Goal: Task Accomplishment & Management: Manage account settings

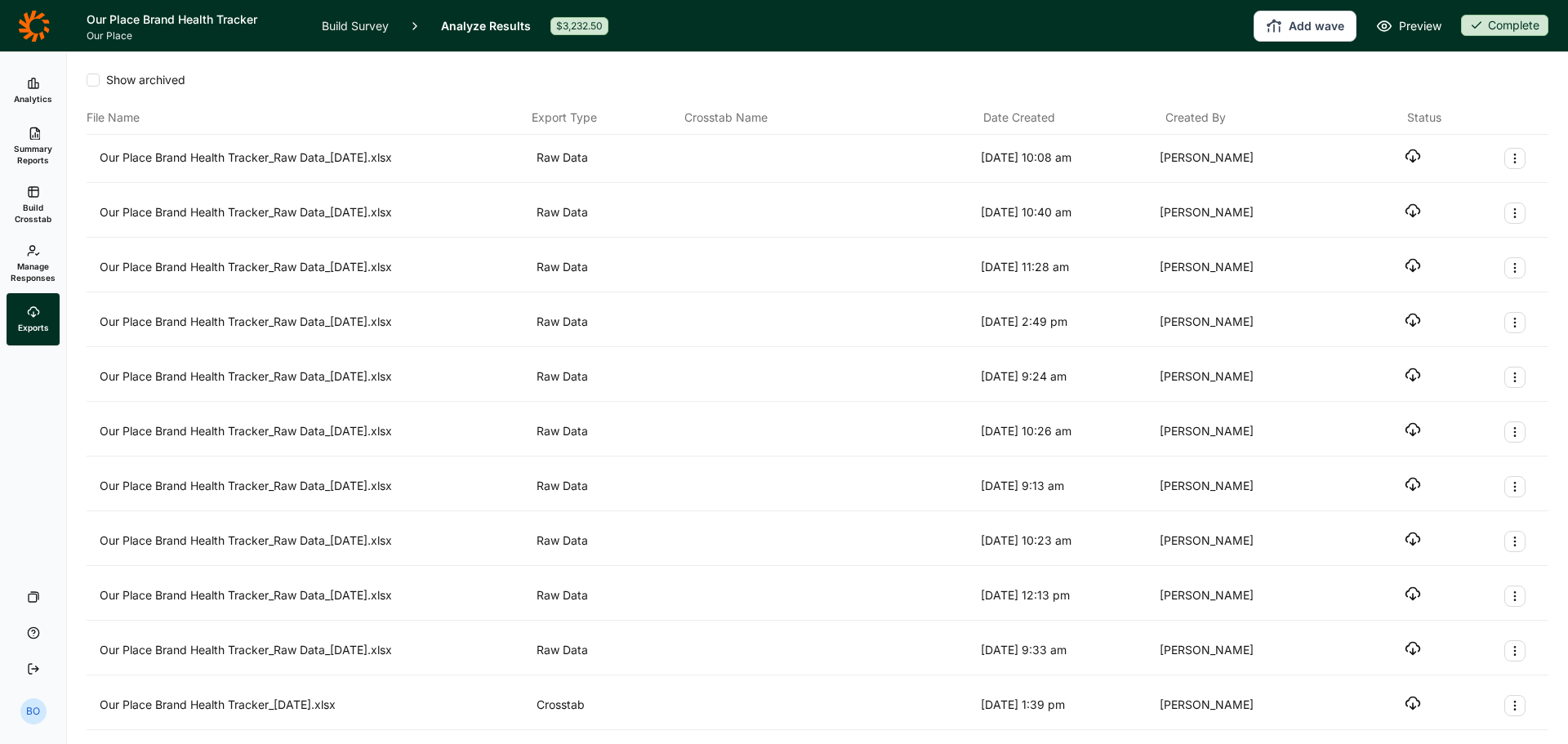
click at [1406, 157] on use "button" at bounding box center [1413, 156] width 14 height 13
click at [36, 261] on span "Manage Responses" at bounding box center [33, 271] width 44 height 23
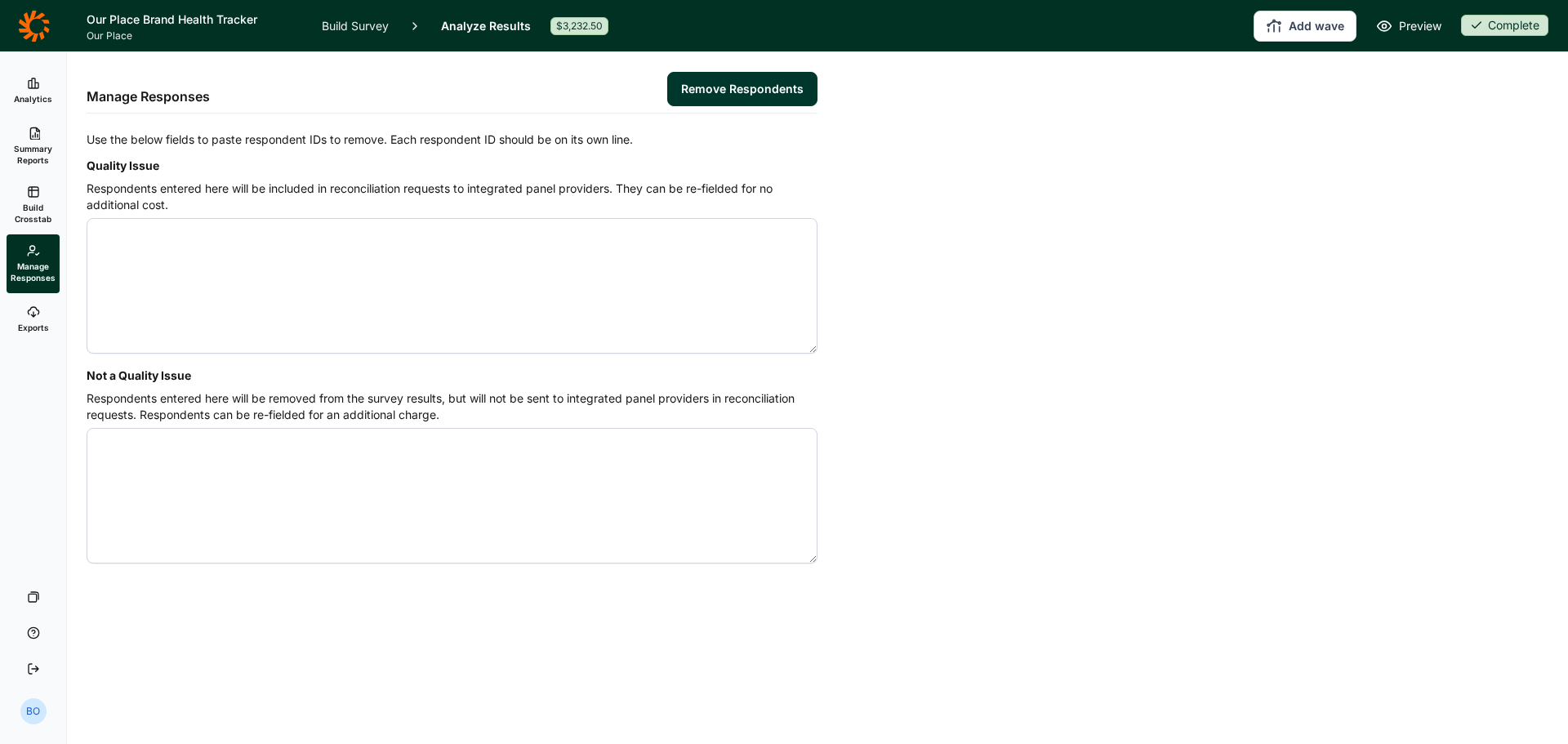
click at [285, 279] on textarea "Quality Issue" at bounding box center [452, 286] width 731 height 135
type textarea "4528196 4541673 4526971 4527043 4526613 4547977 4555388 4526494 4527072 4530234…"
click at [734, 97] on button "Remove Respondents" at bounding box center [742, 89] width 150 height 34
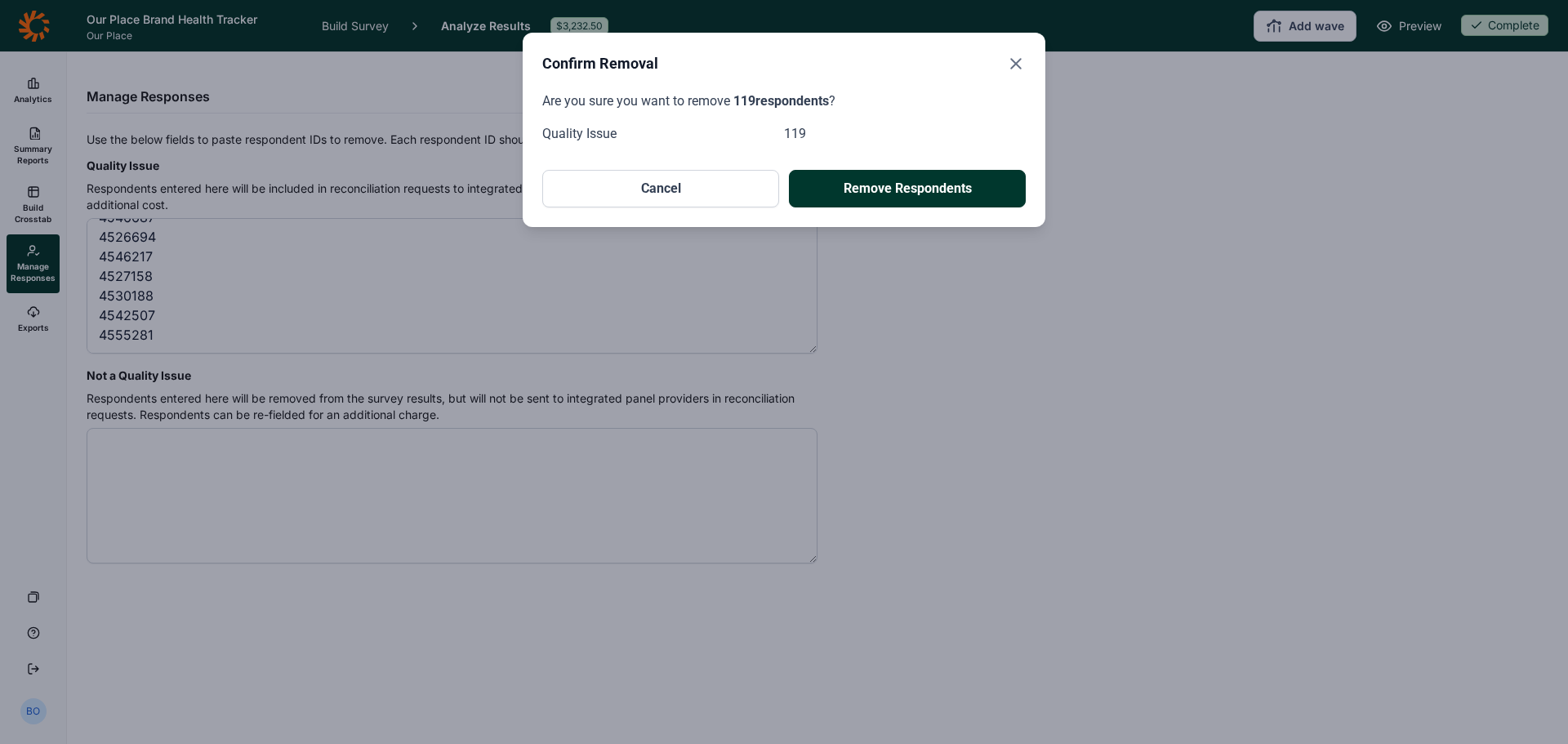
click at [949, 189] on button "Remove Respondents" at bounding box center [907, 188] width 237 height 38
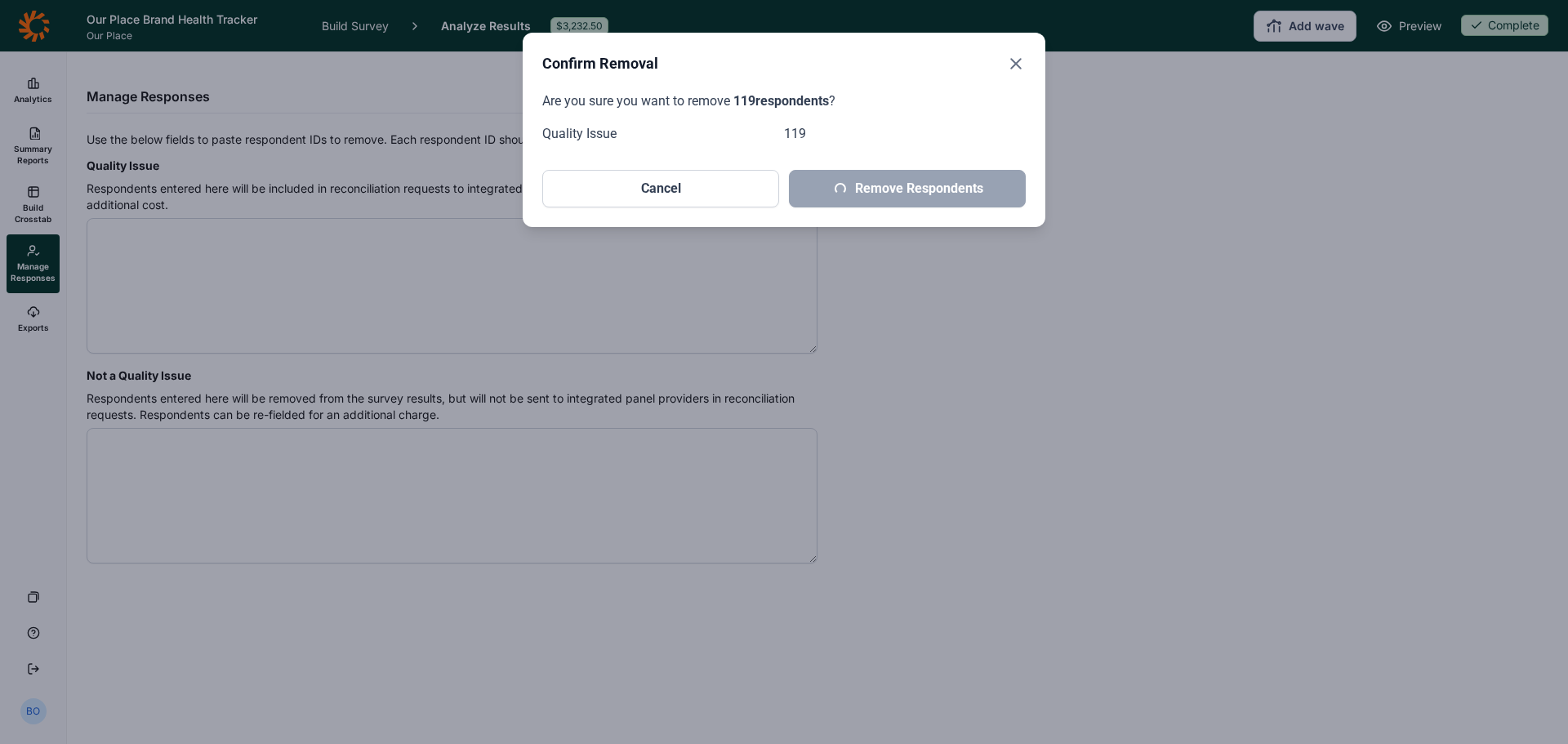
scroll to position [0, 0]
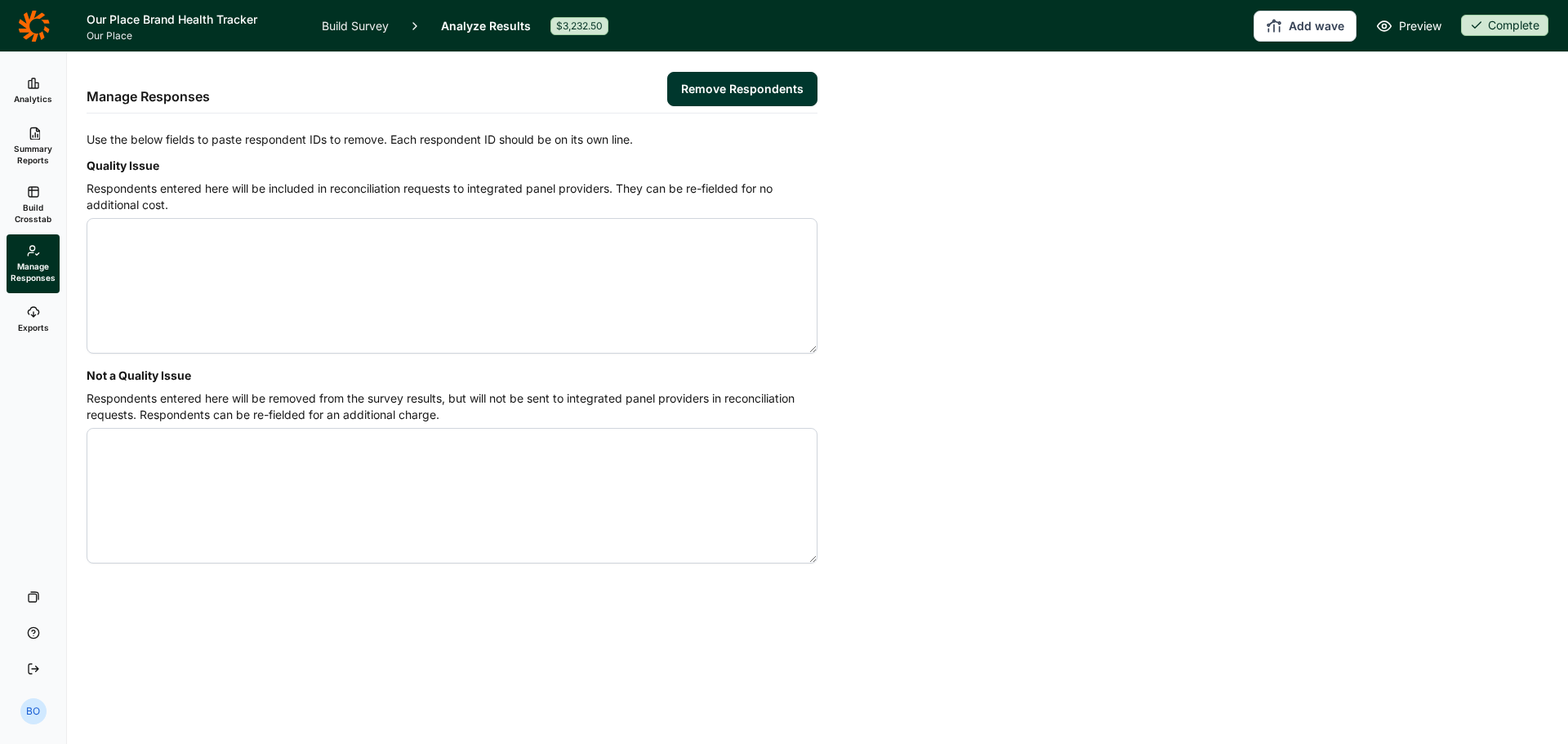
click at [20, 83] on link "Analytics" at bounding box center [33, 91] width 53 height 52
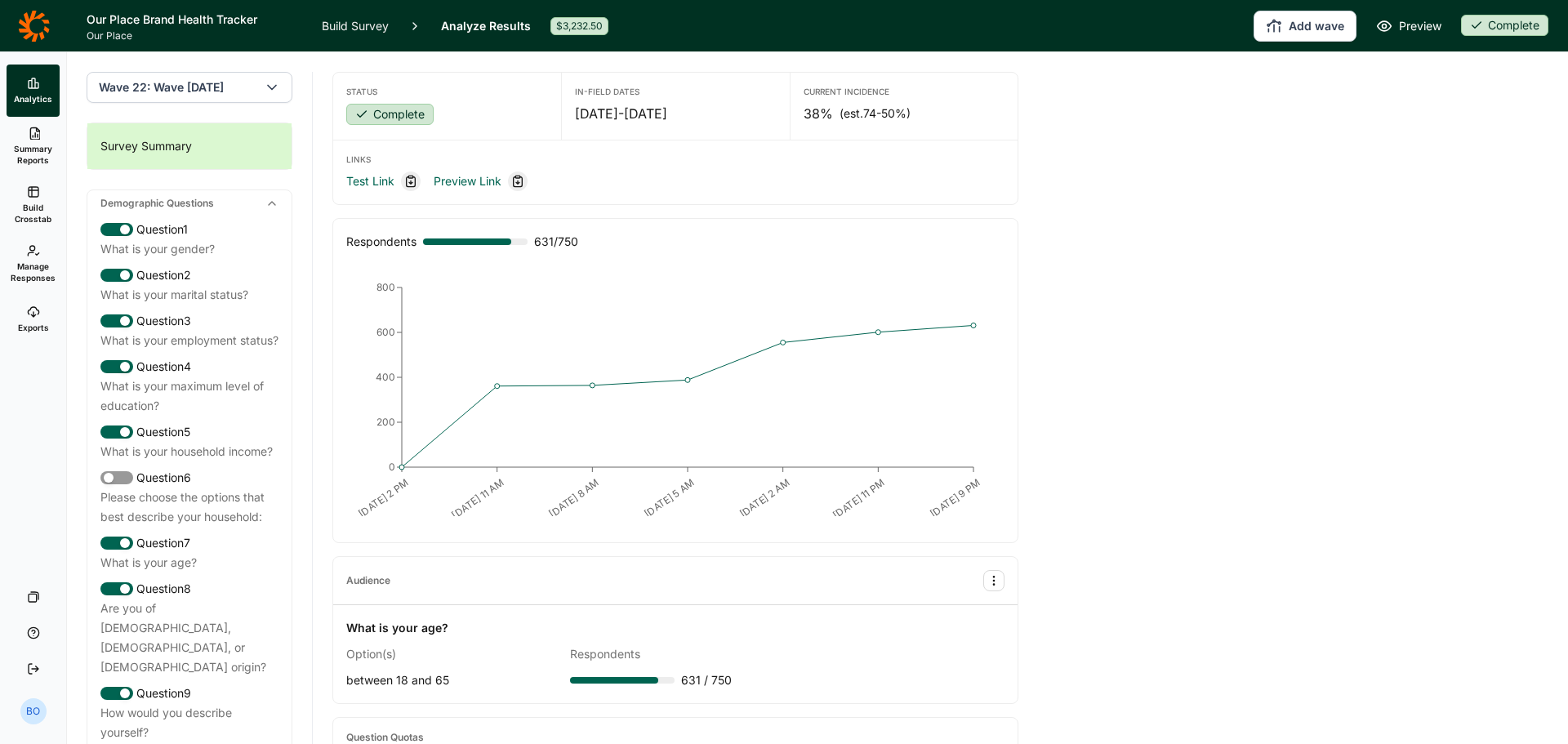
click at [1500, 23] on div "Complete" at bounding box center [1504, 25] width 87 height 21
click at [1421, 80] on button "Draft" at bounding box center [1450, 86] width 185 height 36
click at [363, 26] on link "Build Survey" at bounding box center [355, 25] width 67 height 51
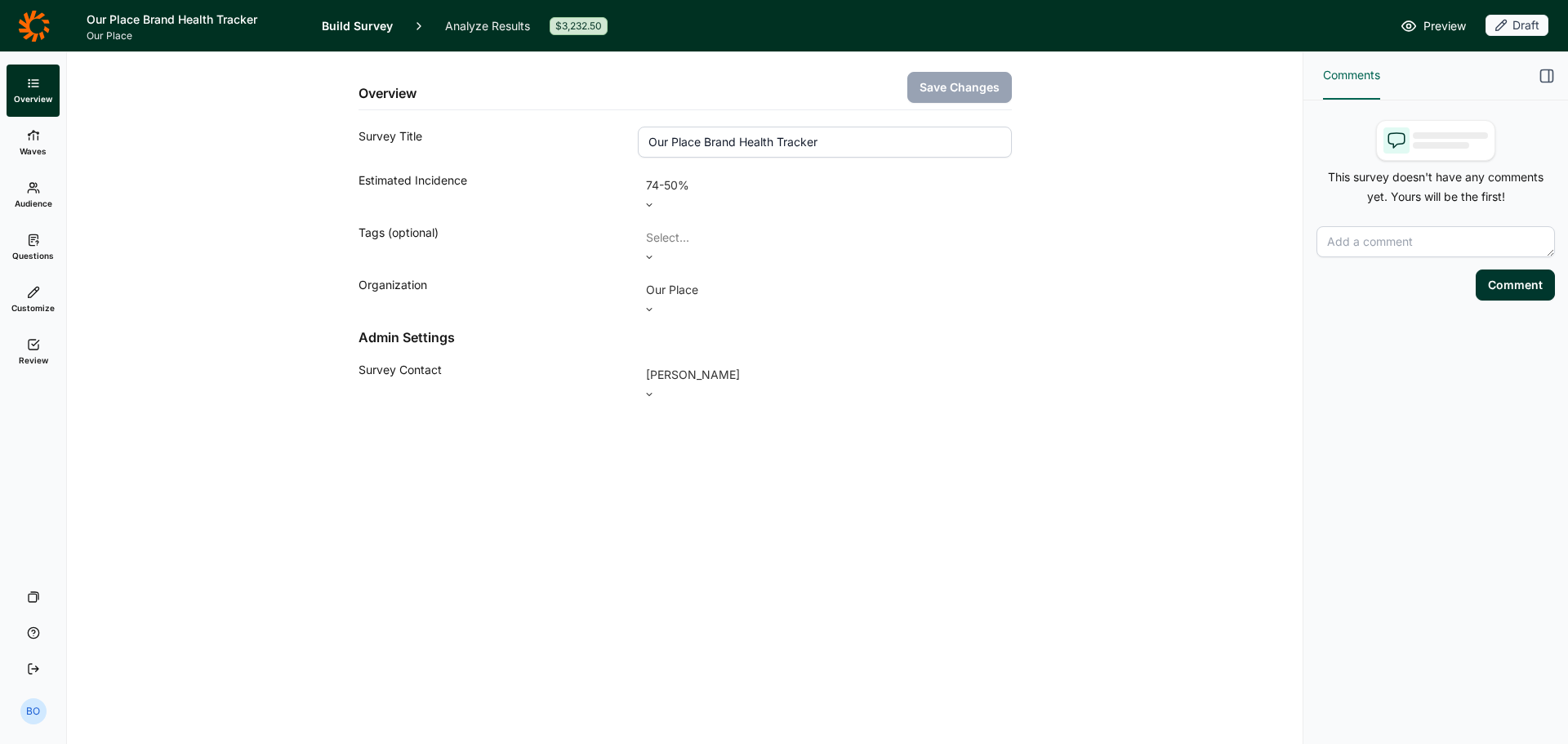
click at [24, 334] on link "Review" at bounding box center [33, 352] width 53 height 52
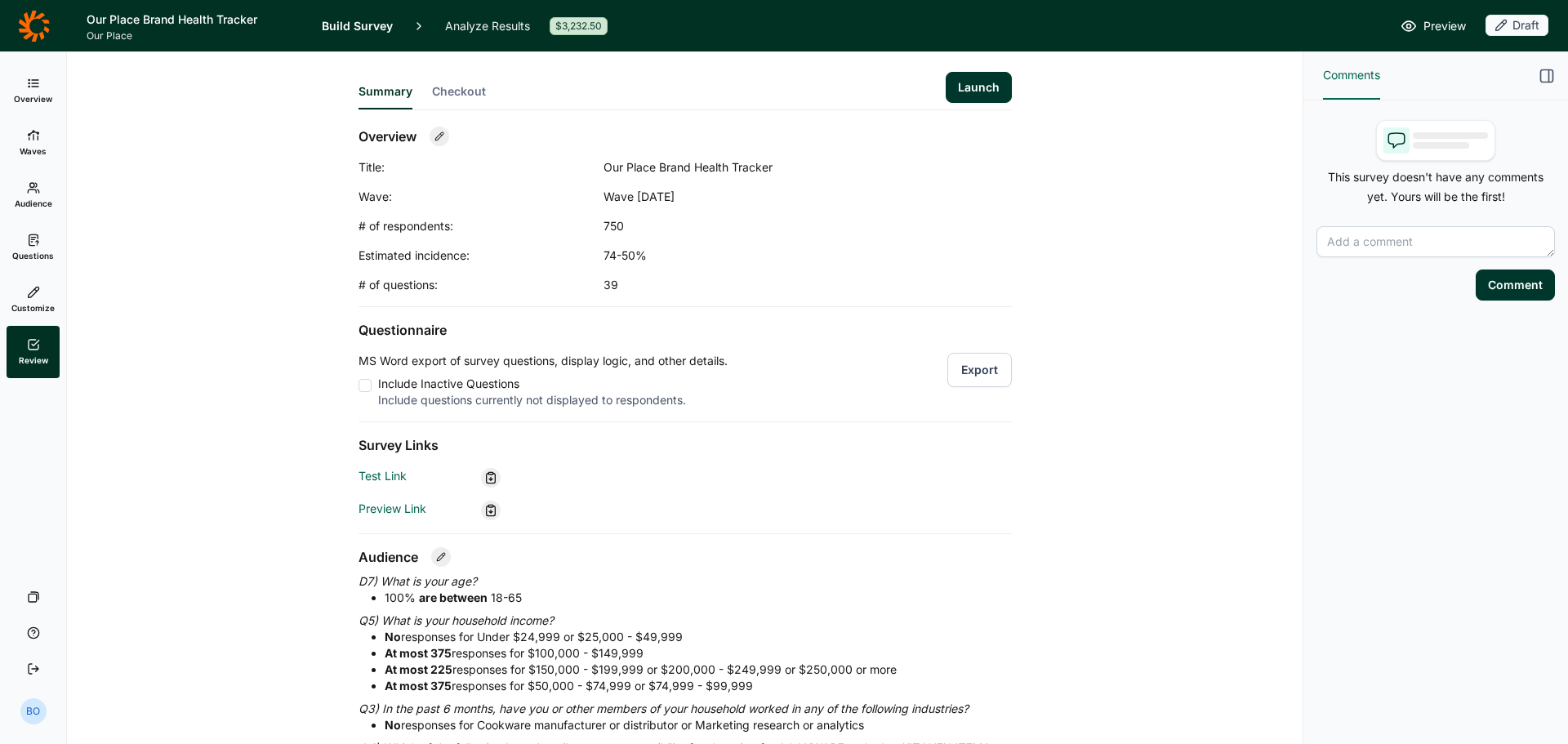
click at [974, 84] on button "Launch" at bounding box center [978, 87] width 66 height 31
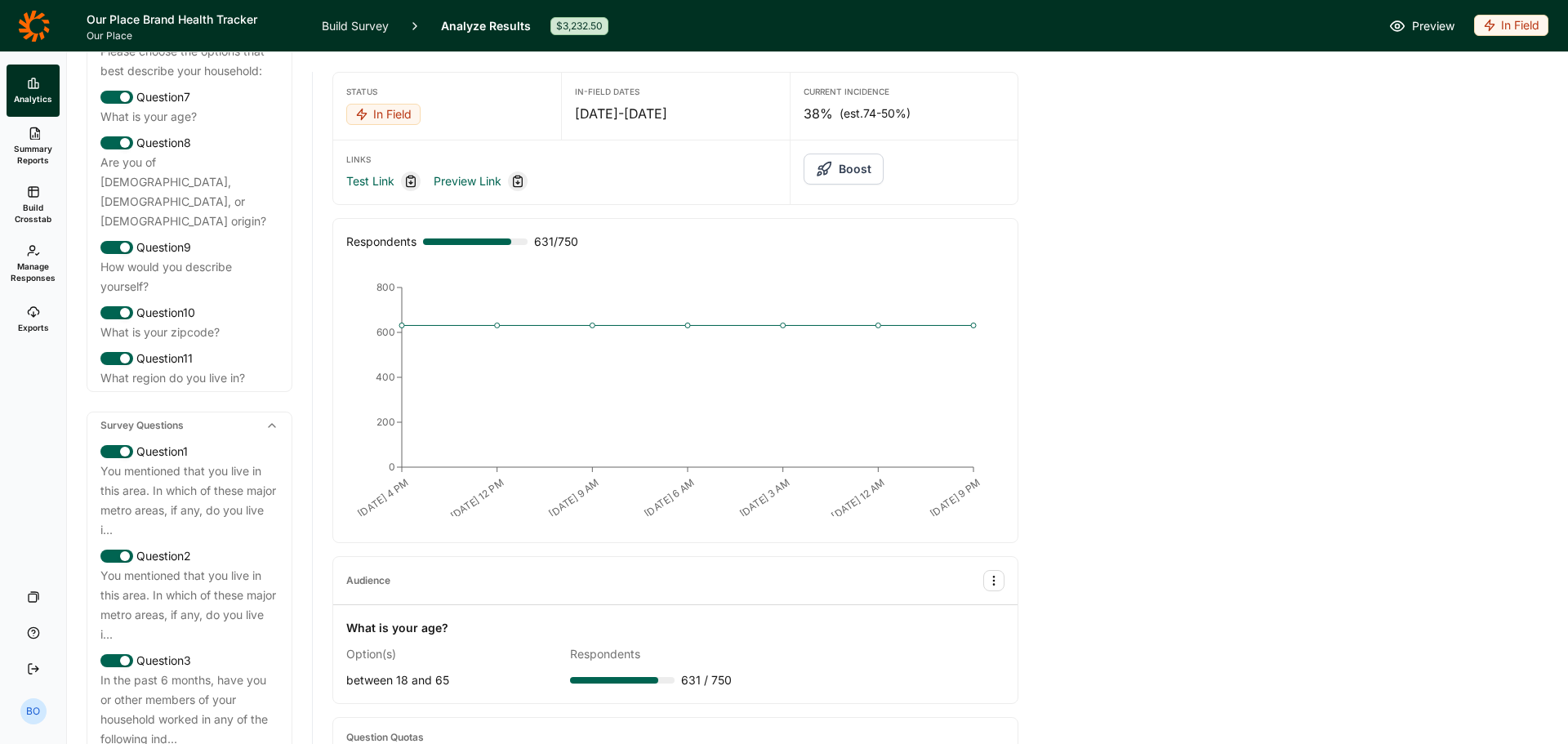
scroll to position [653, 0]
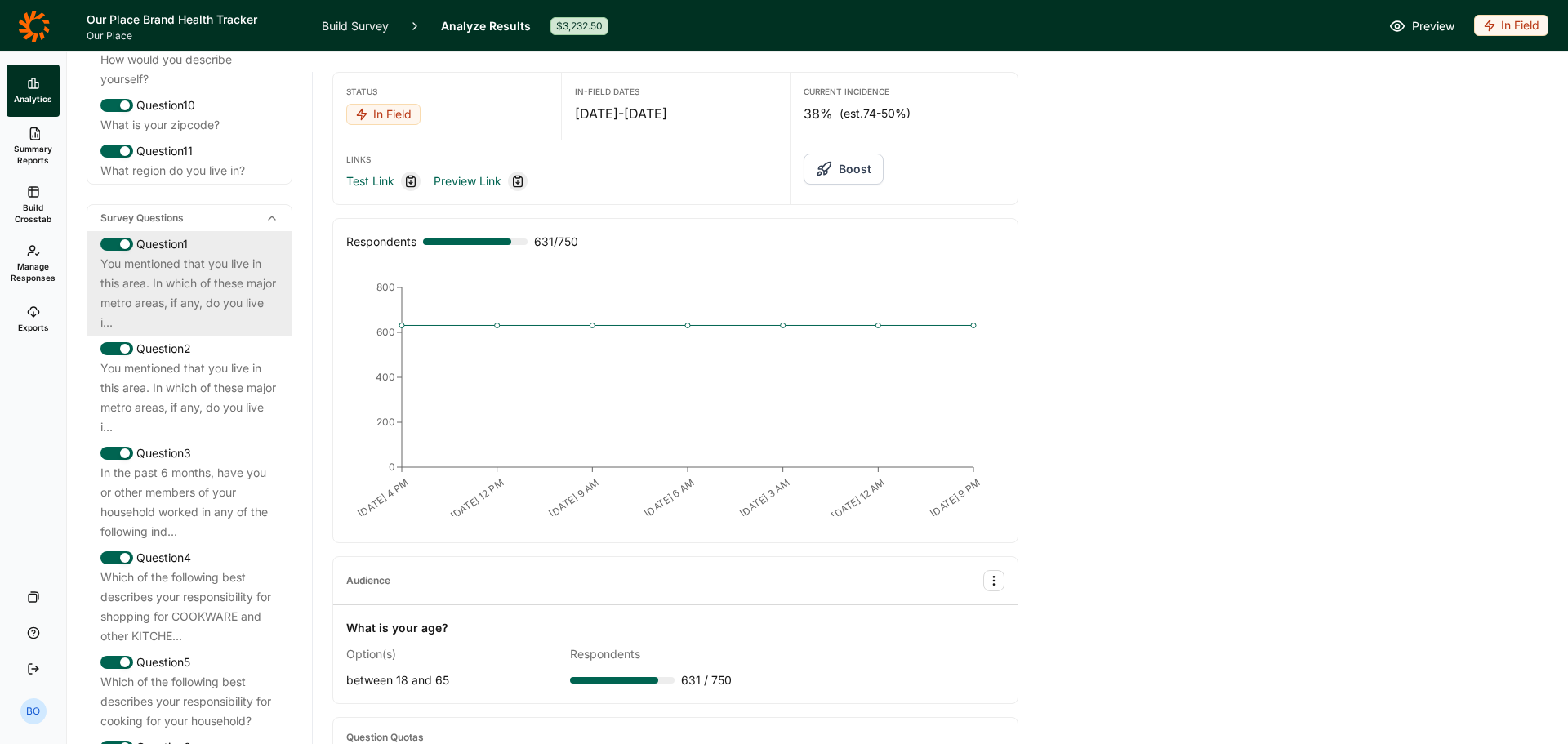
click at [188, 330] on div "You mentioned that you live in this area. In which of these major metro areas, …" at bounding box center [190, 293] width 178 height 78
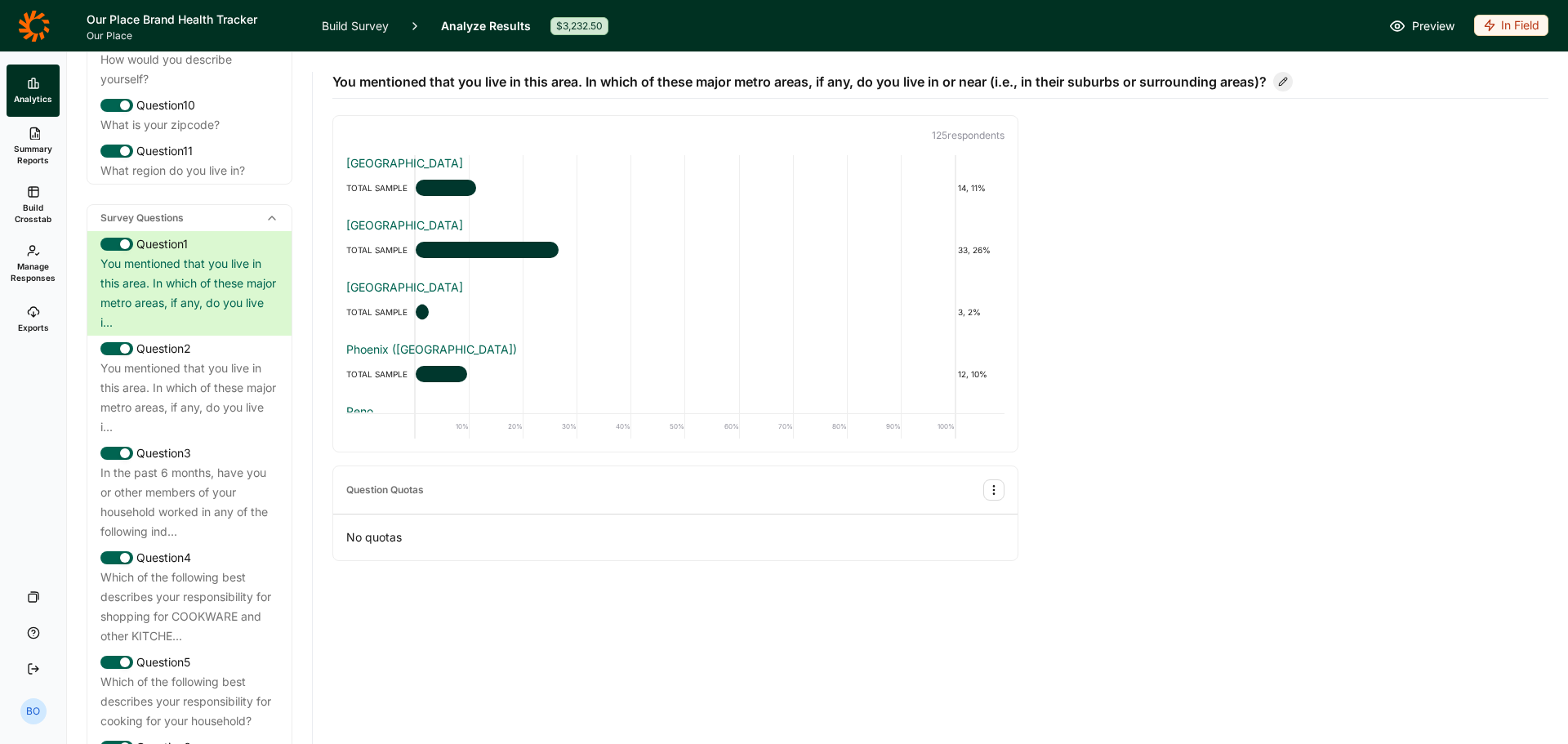
scroll to position [164, 0]
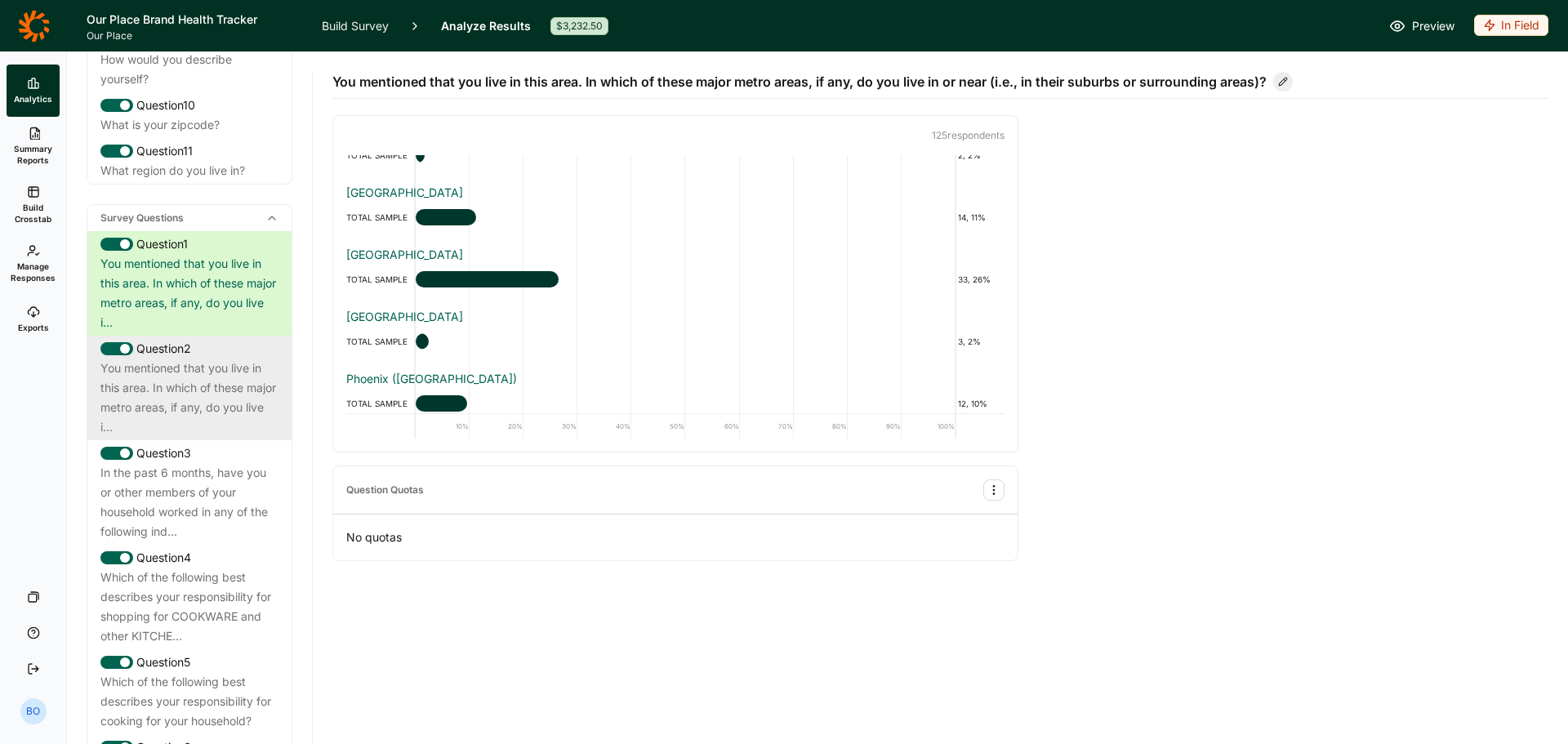
click at [150, 395] on div "You mentioned that you live in this area. In which of these major metro areas, …" at bounding box center [190, 397] width 178 height 78
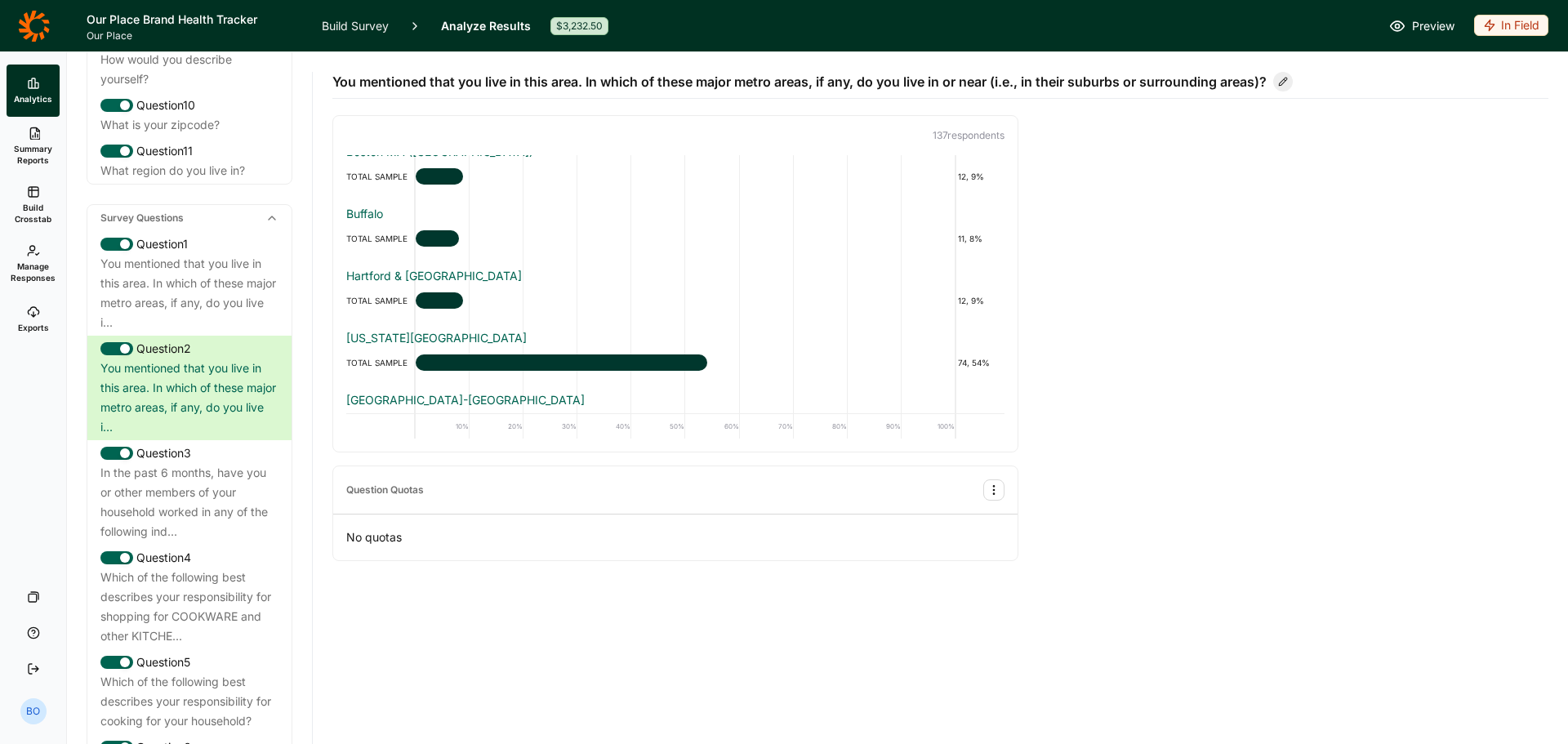
scroll to position [0, 0]
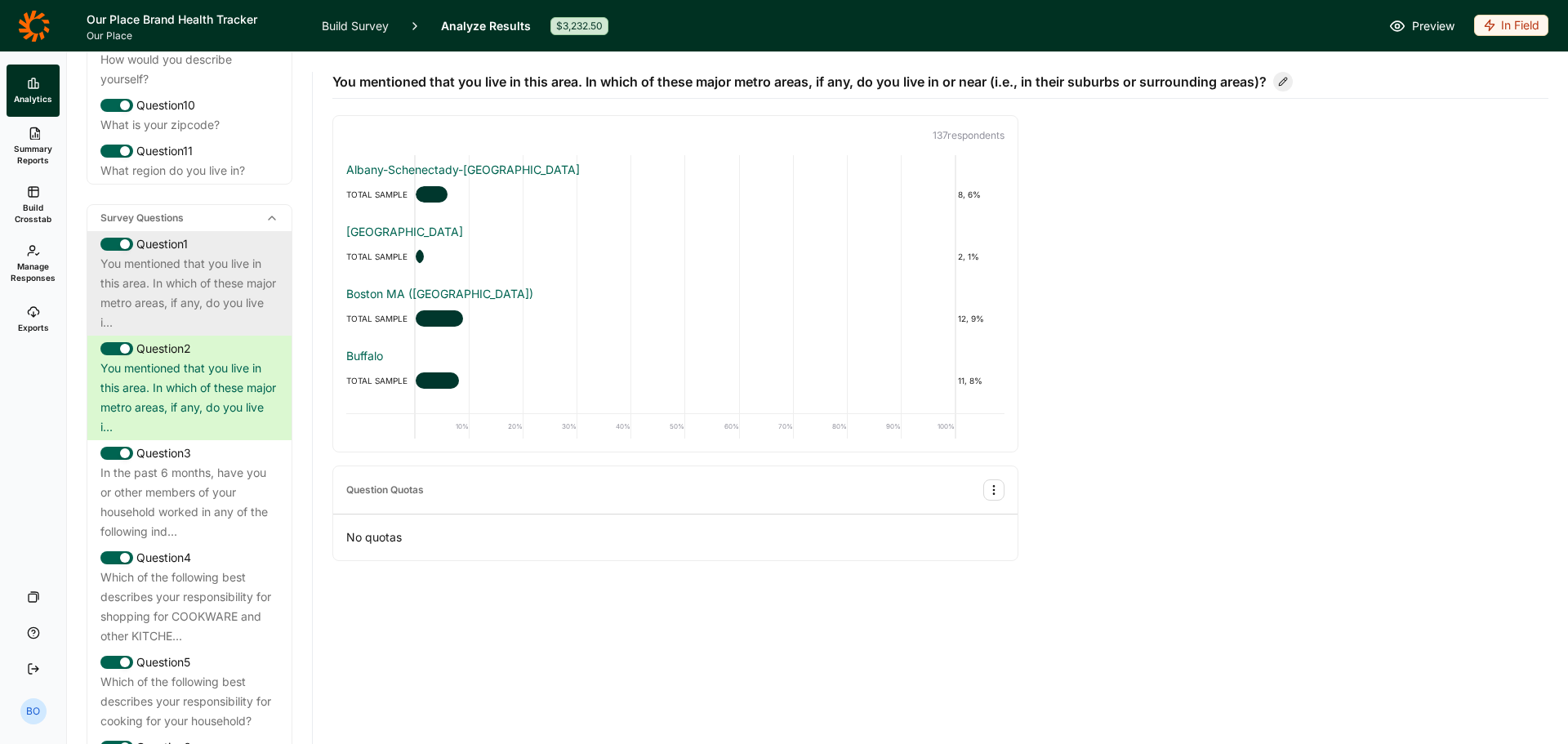
click at [199, 313] on div "You mentioned that you live in this area. In which of these major metro areas, …" at bounding box center [190, 293] width 178 height 78
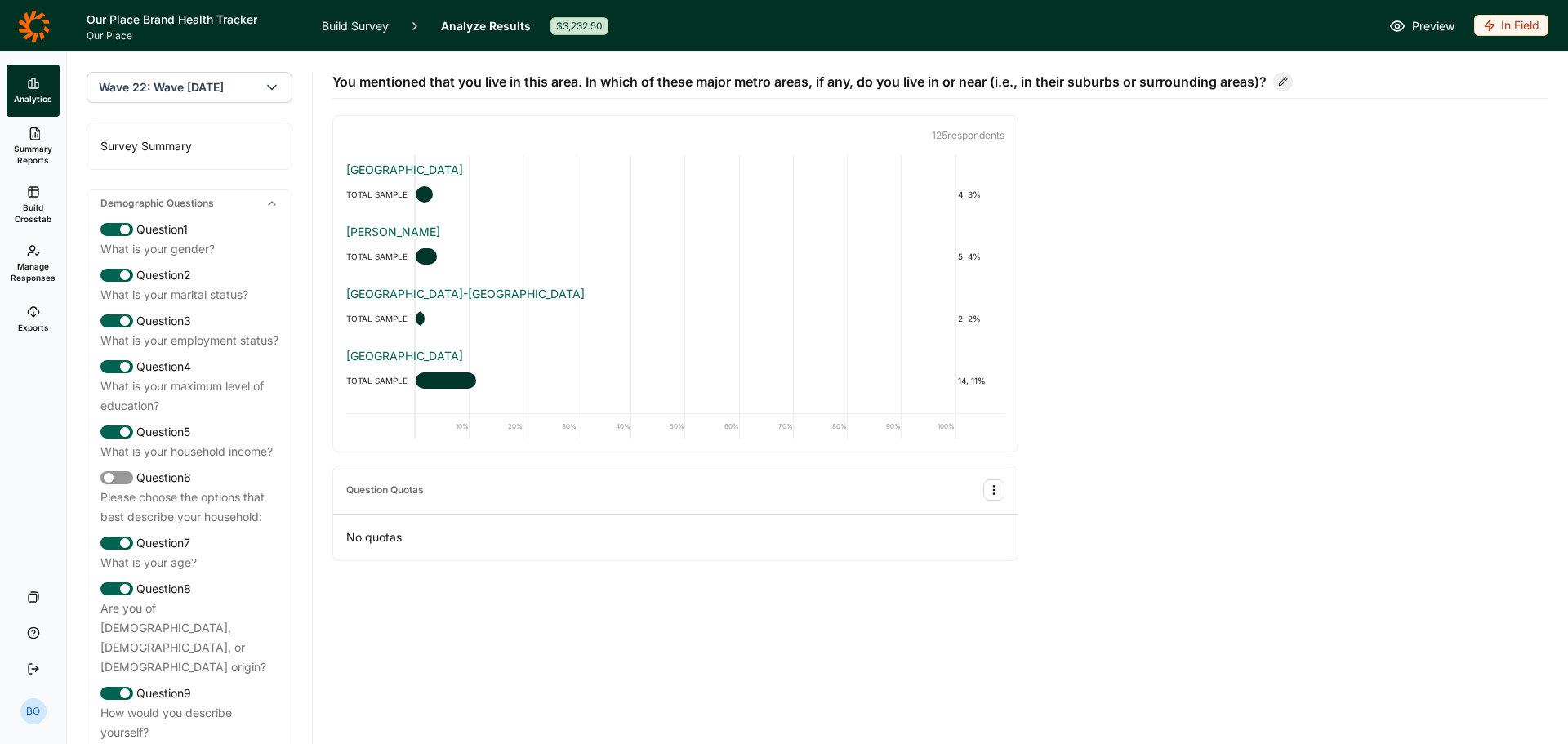
click at [161, 143] on div "Survey Summary" at bounding box center [189, 146] width 204 height 45
